Goal: Information Seeking & Learning: Learn about a topic

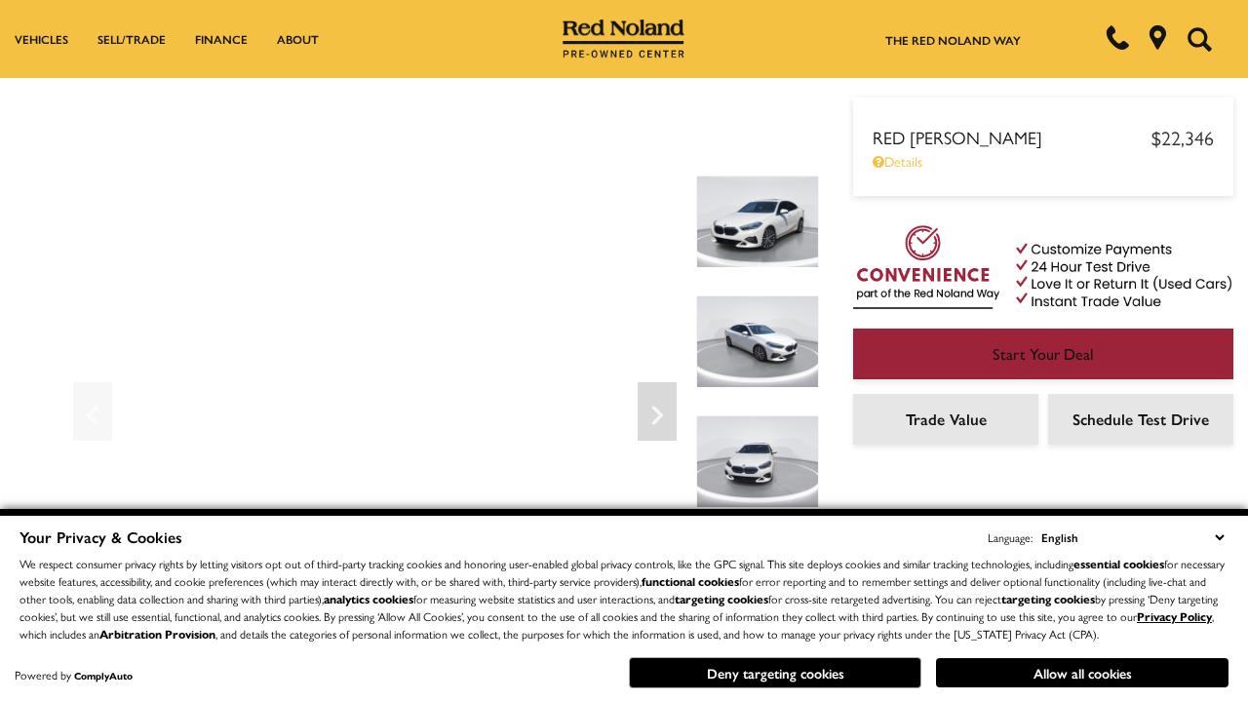
scroll to position [1021, 0]
